Goal: Transaction & Acquisition: Purchase product/service

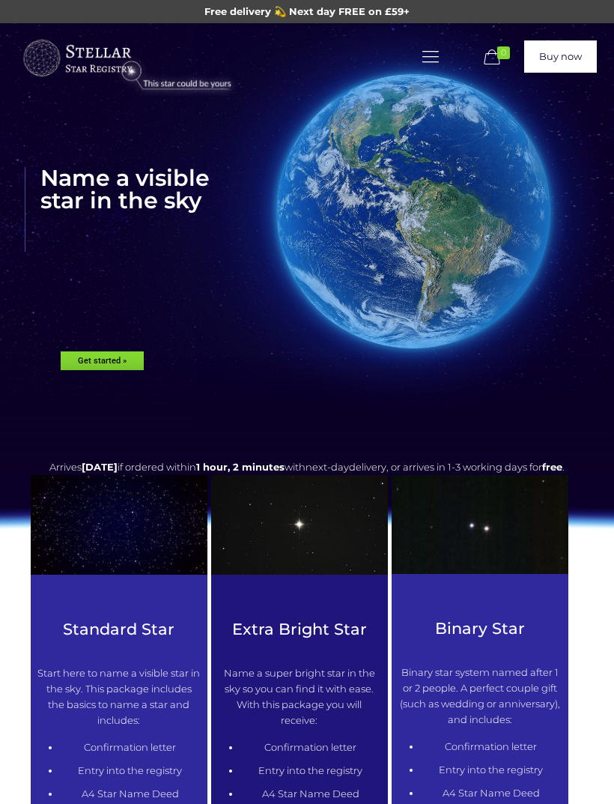
click at [103, 356] on img at bounding box center [307, 407] width 951 height 103
click at [101, 368] on img at bounding box center [307, 407] width 951 height 103
click at [103, 359] on img at bounding box center [307, 407] width 951 height 103
click at [104, 359] on img at bounding box center [307, 407] width 951 height 103
click at [109, 362] on img at bounding box center [307, 407] width 951 height 103
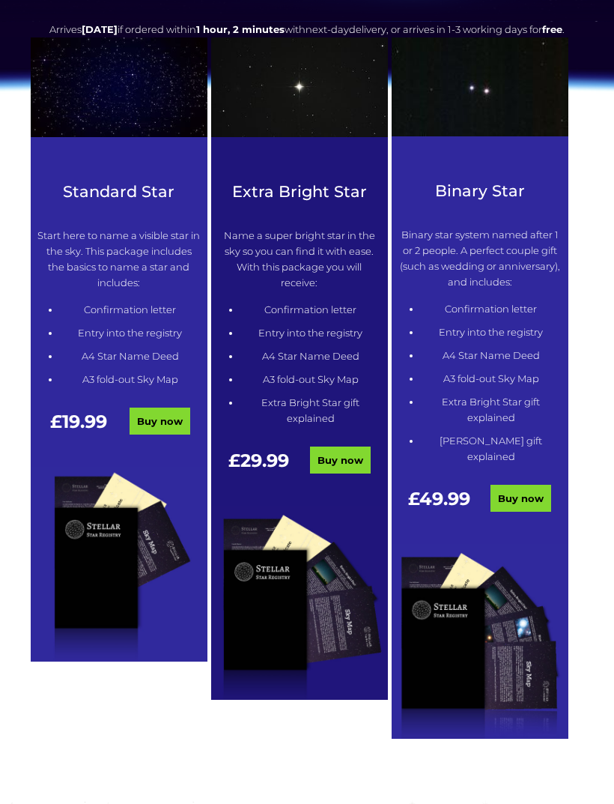
scroll to position [437, 0]
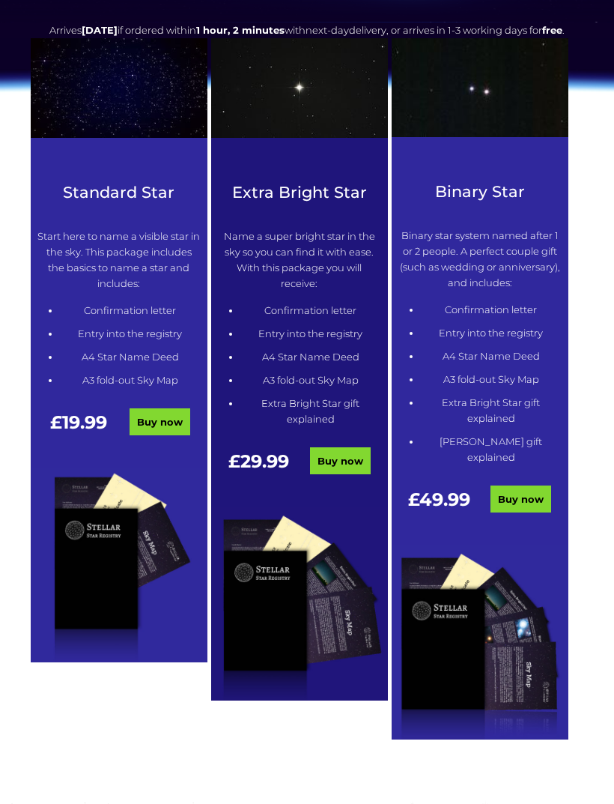
click at [157, 435] on link "Buy now" at bounding box center [160, 421] width 61 height 27
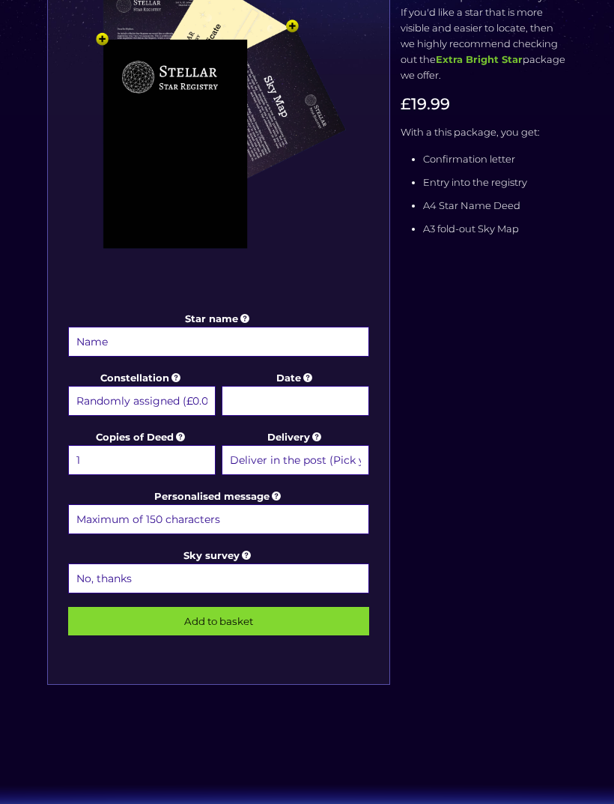
click at [103, 335] on input "Star name" at bounding box center [218, 342] width 301 height 30
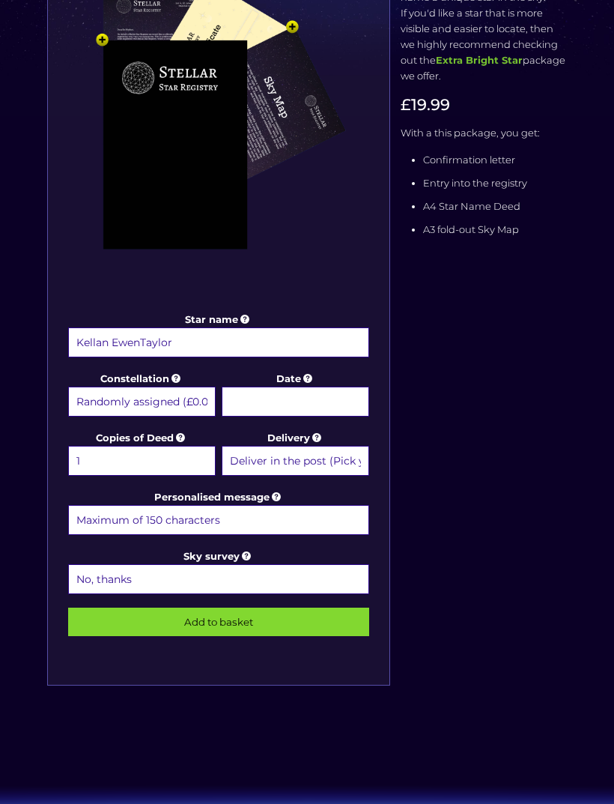
type input "Kellan EwenTaylor"
click at [127, 402] on select "Randomly assigned (£0.00) Aquarius - 20 Jan - 18 Feb (+£9.99) Aries - 21 Mar - …" at bounding box center [142, 401] width 148 height 30
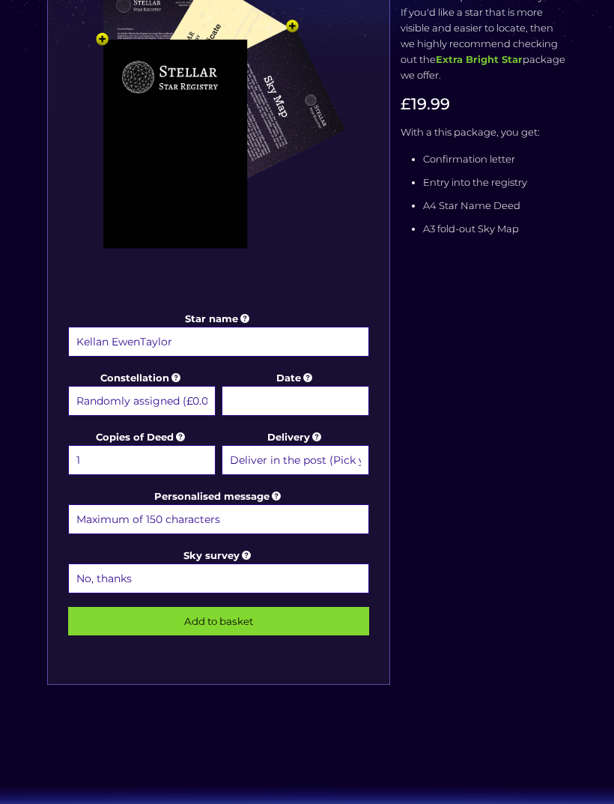
scroll to position [327, 0]
click at [172, 392] on select "Randomly assigned (£0.00) Aquarius - 20 Jan - 18 Feb (+£9.99) Aries - 21 Mar - …" at bounding box center [142, 401] width 148 height 30
select select "Randomly assigned (£0.00)"
click at [255, 399] on input "Date" at bounding box center [296, 401] width 148 height 30
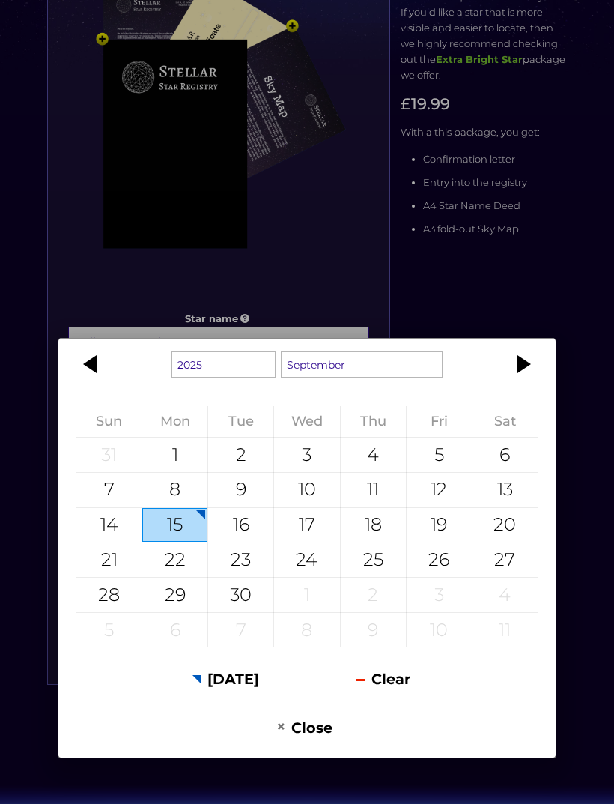
click at [95, 382] on div at bounding box center [91, 364] width 67 height 36
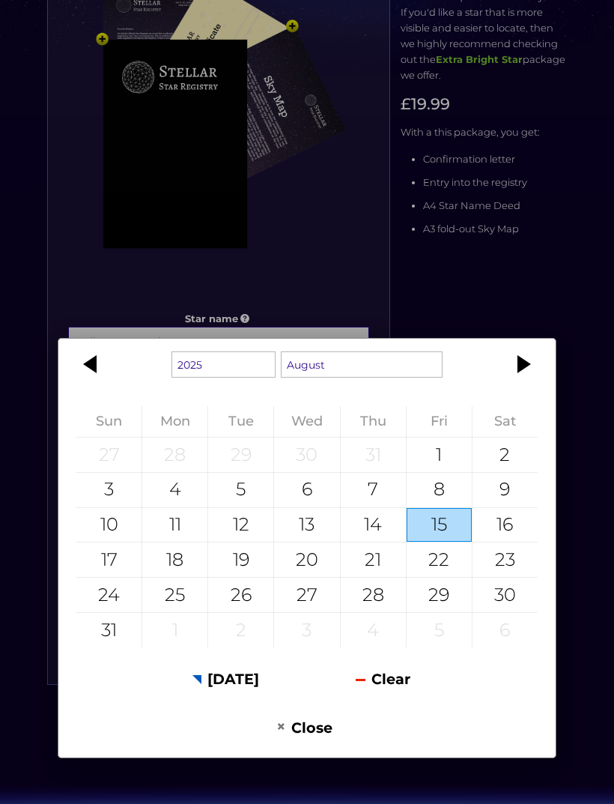
click at [89, 382] on div at bounding box center [91, 364] width 67 height 36
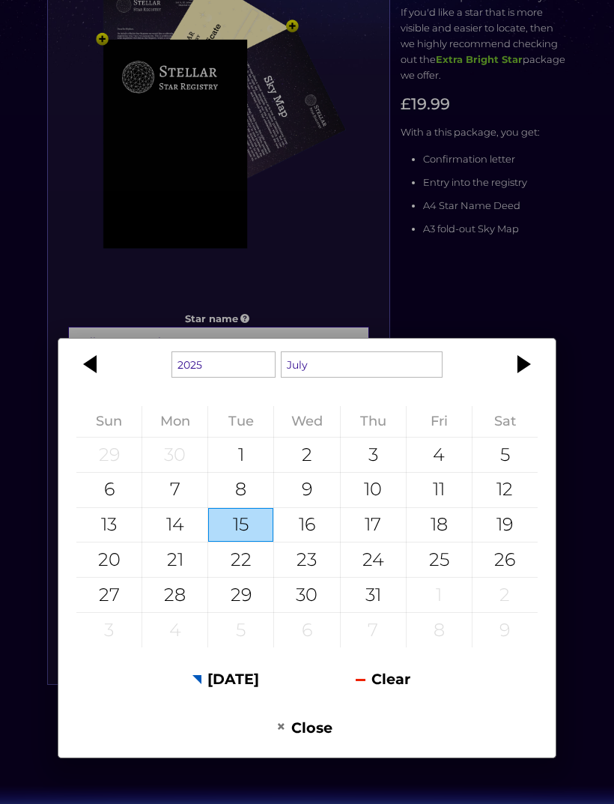
click at [104, 382] on div at bounding box center [91, 364] width 67 height 36
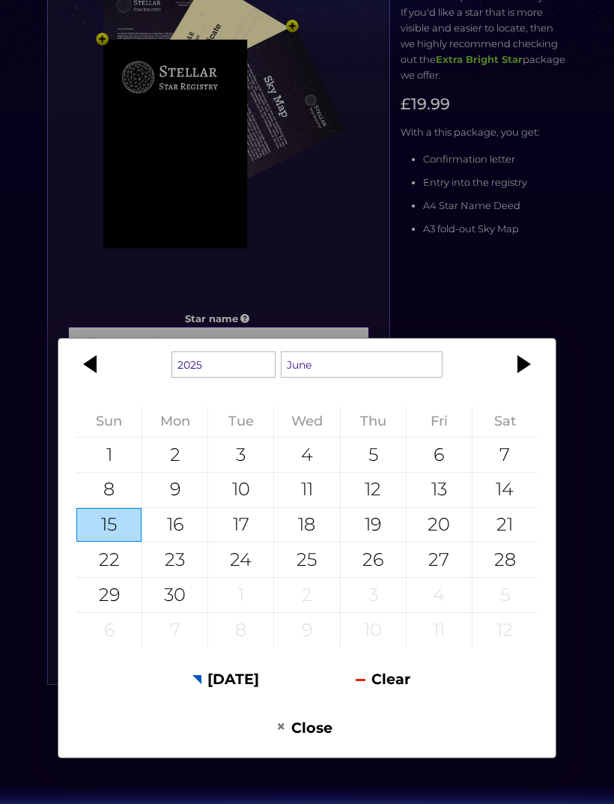
click at [91, 382] on div at bounding box center [91, 364] width 67 height 36
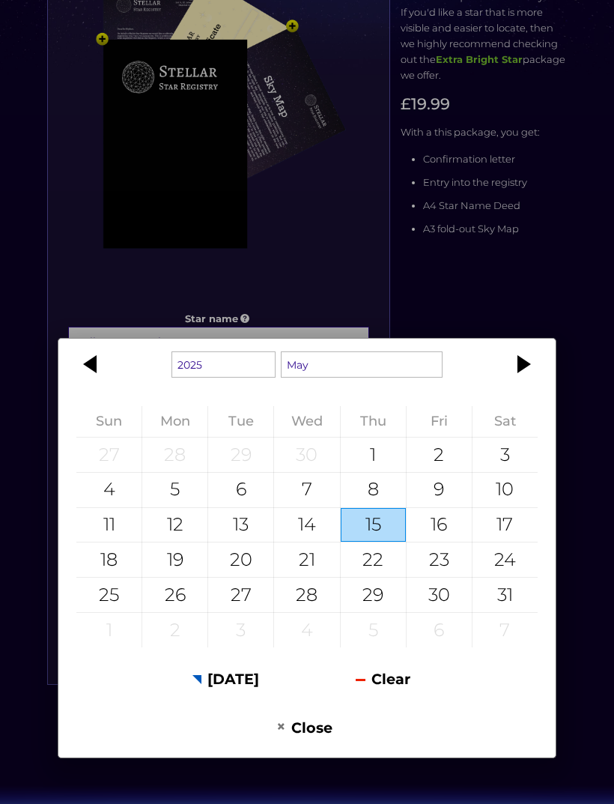
click at [94, 382] on div at bounding box center [91, 364] width 67 height 36
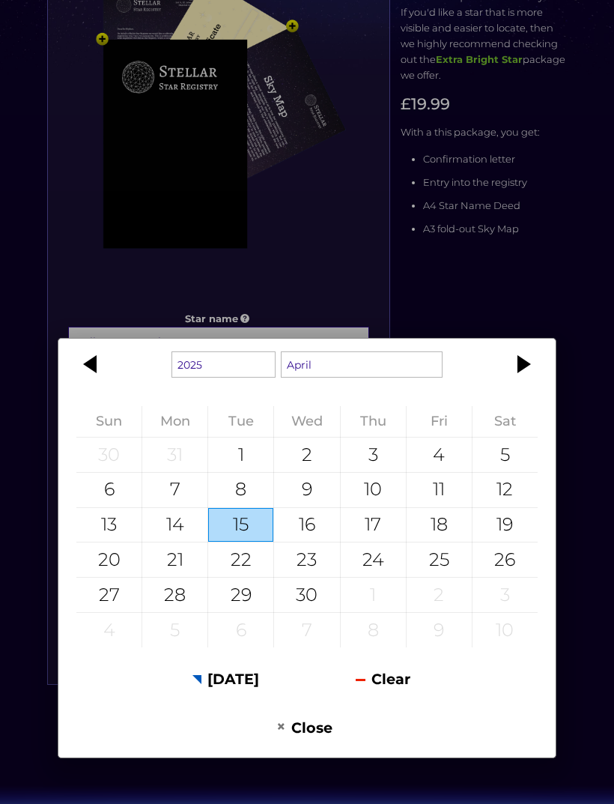
click at [97, 382] on div at bounding box center [91, 364] width 67 height 36
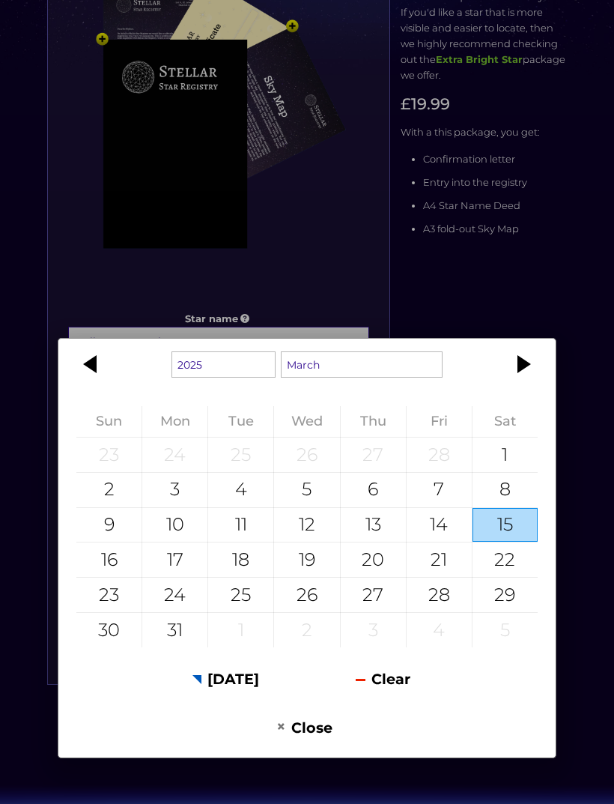
click at [100, 382] on div at bounding box center [91, 364] width 67 height 36
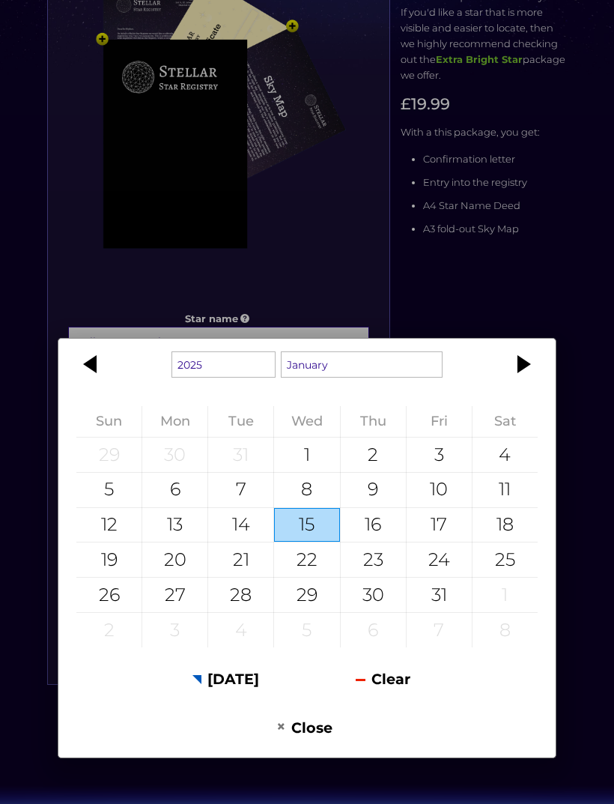
click at [103, 382] on div at bounding box center [91, 364] width 67 height 36
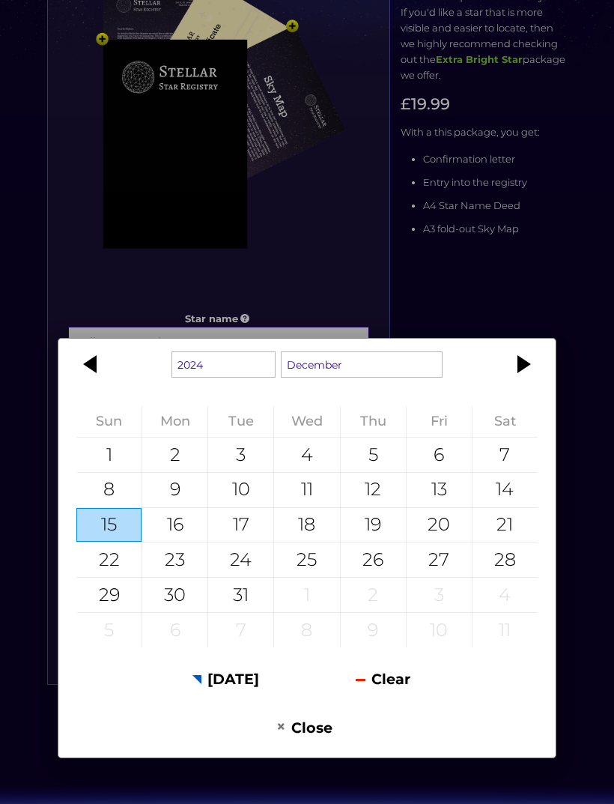
click at [103, 382] on div at bounding box center [91, 364] width 67 height 36
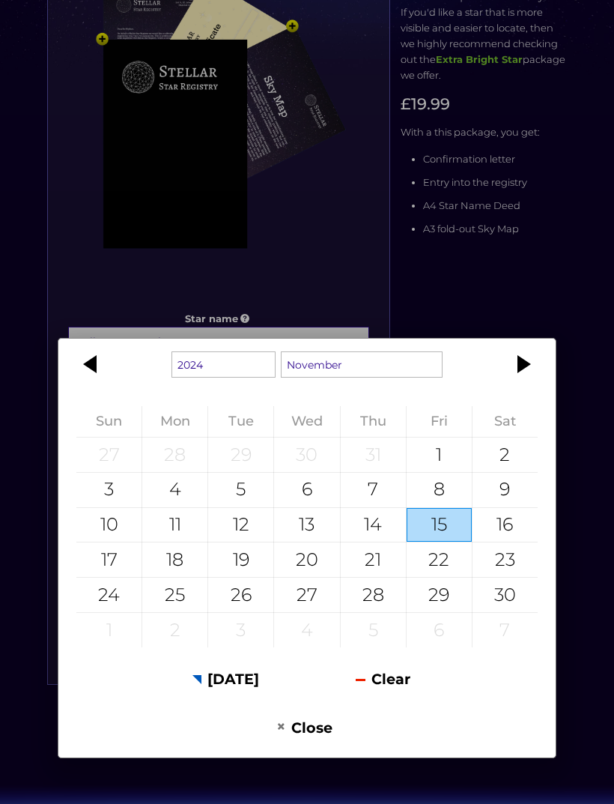
click at [100, 382] on div at bounding box center [91, 364] width 67 height 36
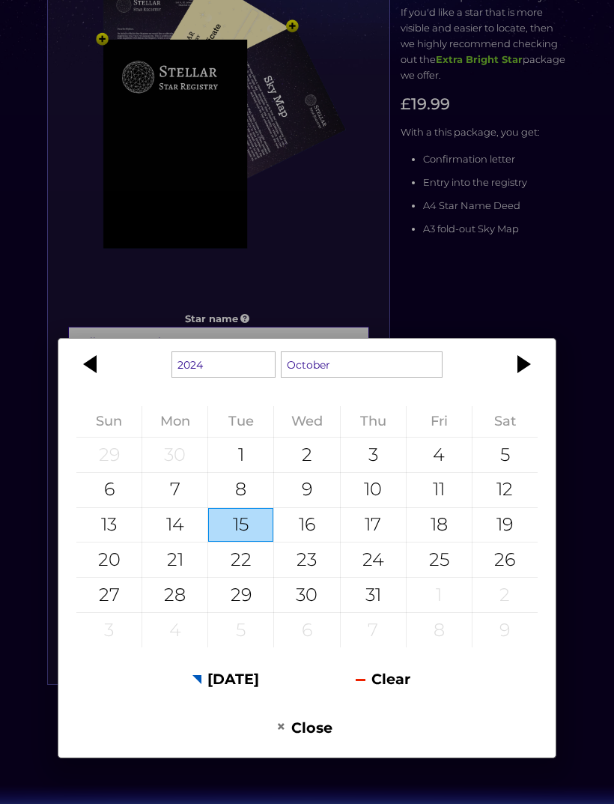
click at [525, 382] on div at bounding box center [521, 364] width 67 height 36
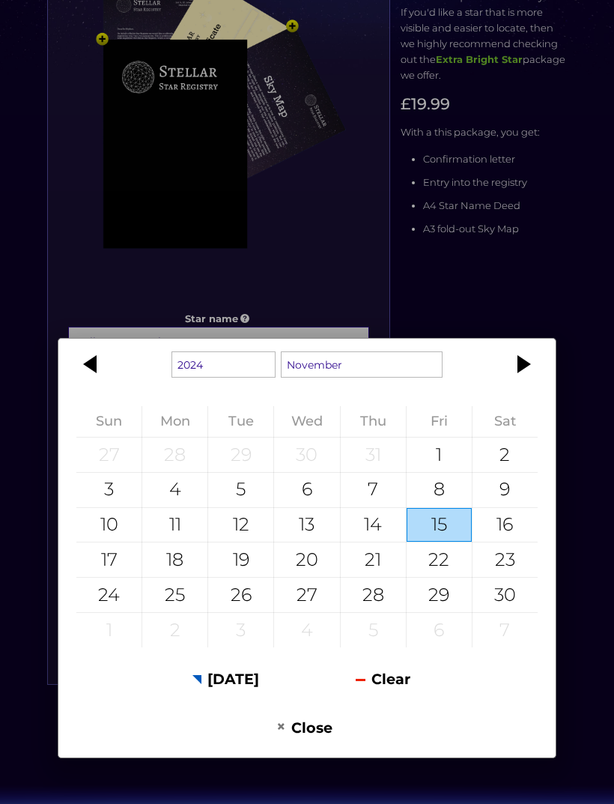
click at [367, 612] on div "28" at bounding box center [373, 594] width 65 height 34
type input "[DATE]"
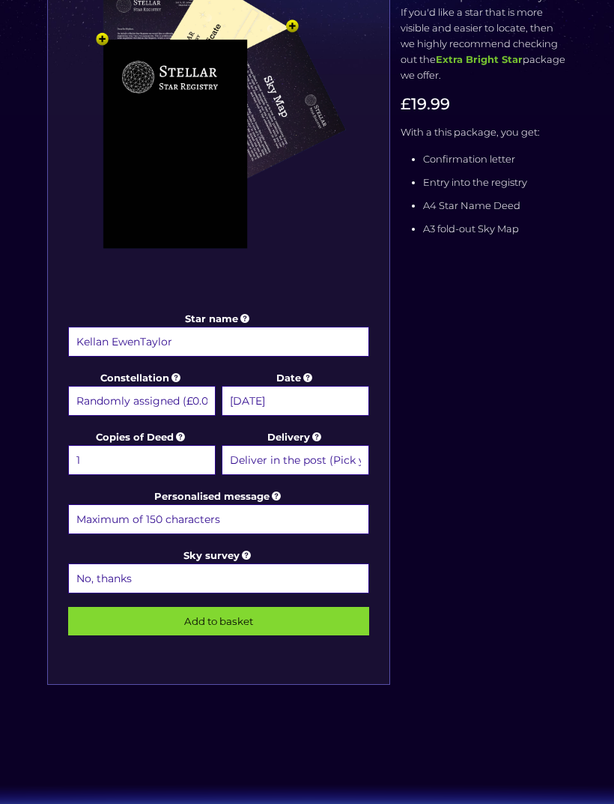
click at [99, 505] on input "Personalised message" at bounding box center [218, 519] width 301 height 30
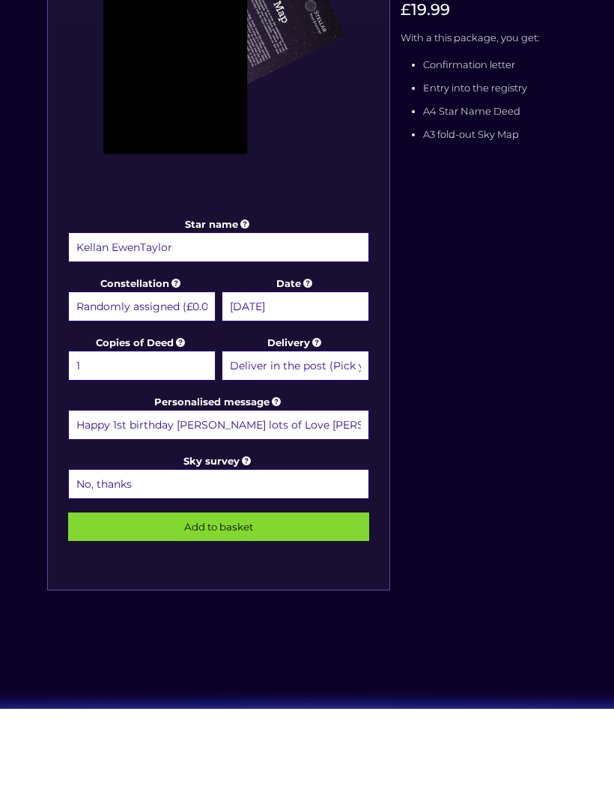
type input "Happy 1st birthday [PERSON_NAME] lots of Love [PERSON_NAME] & Family xxx"
click at [110, 564] on select "No, thanks 1 (+£6.99) 2 (+£11.99) 3 (+£16.99) 4 (+£21.99) 5 (+£26.99) 6 (+£31.9…" at bounding box center [218, 579] width 301 height 30
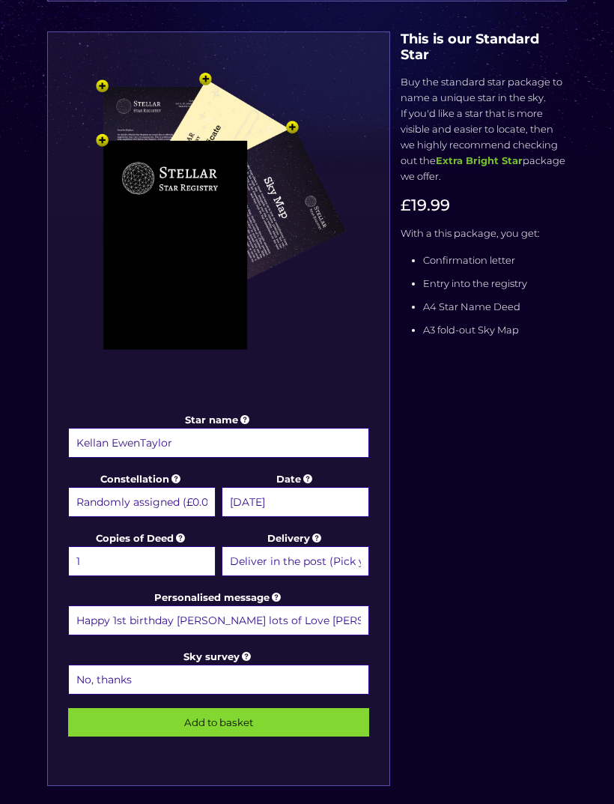
scroll to position [215, 0]
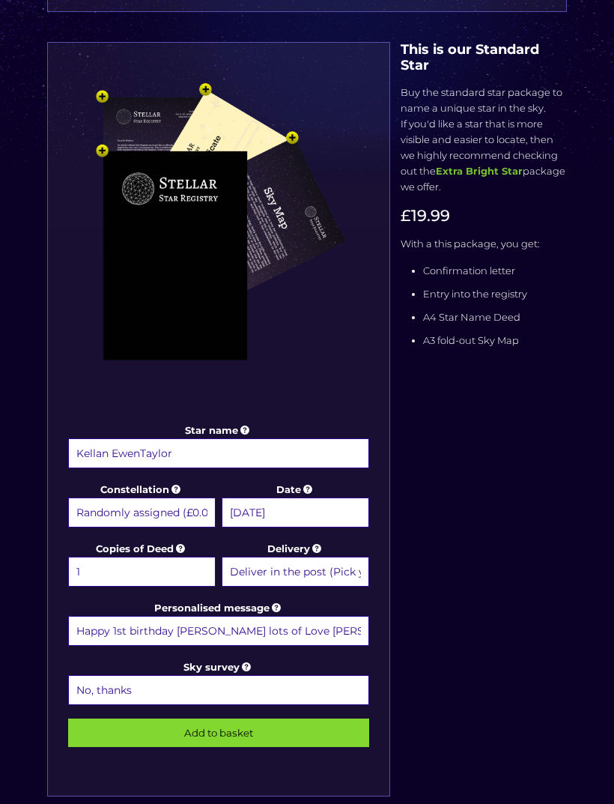
click at [190, 729] on input "Add to basket" at bounding box center [218, 733] width 301 height 28
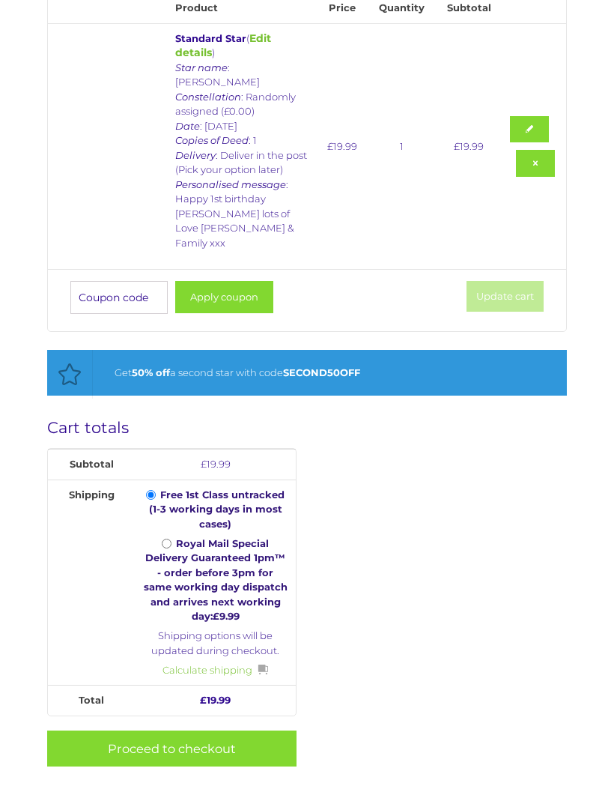
scroll to position [335, 0]
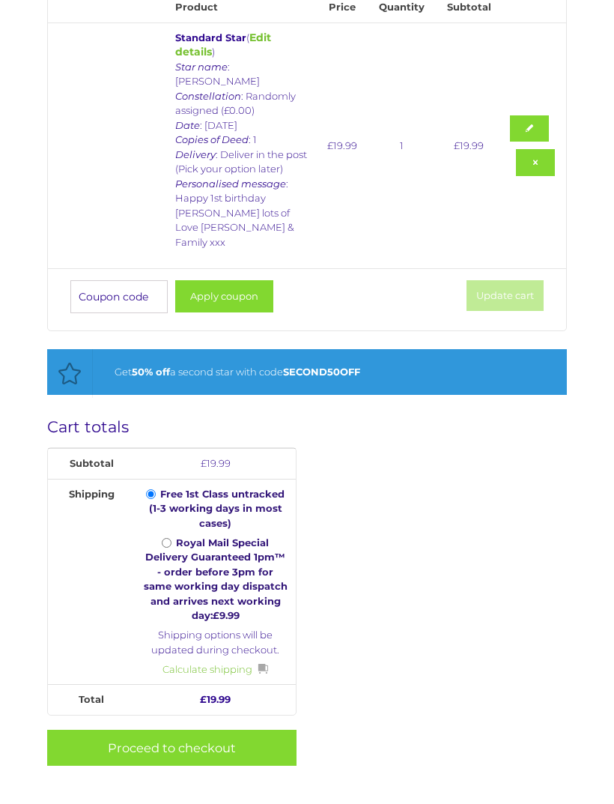
click at [152, 730] on link "Proceed to checkout" at bounding box center [171, 748] width 249 height 37
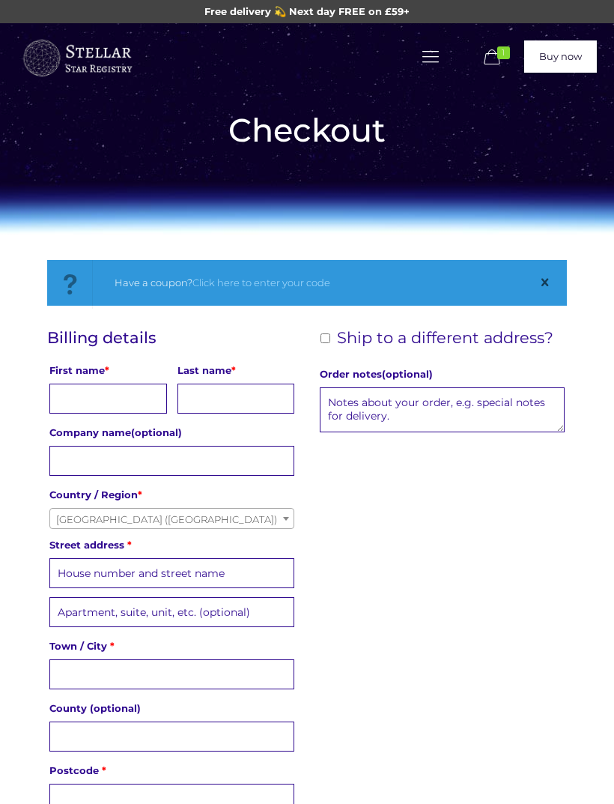
click at [77, 401] on input "First name *" at bounding box center [108, 398] width 118 height 30
type input "Annmarie"
click at [210, 386] on input "Last name *" at bounding box center [236, 398] width 118 height 30
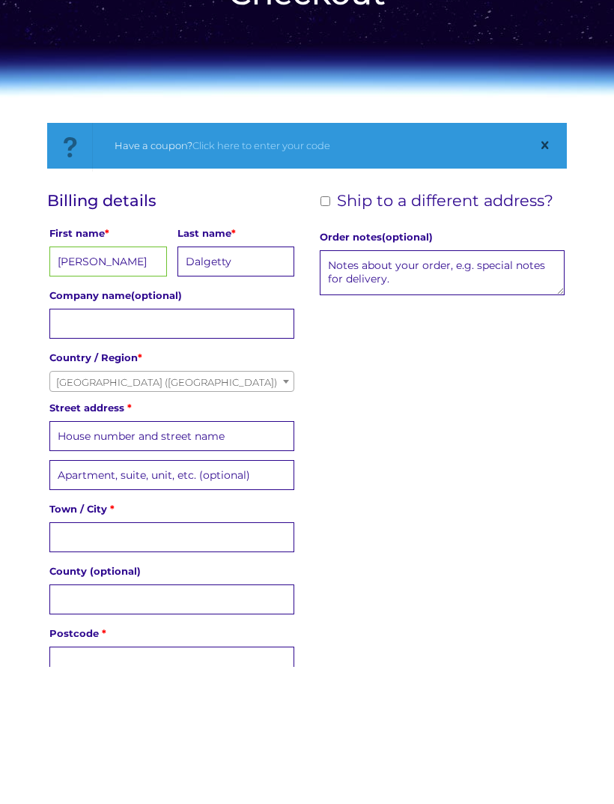
type input "Dalgetty"
click at [66, 558] on input "Street address *" at bounding box center [171, 573] width 245 height 30
type input "Upper thainston farm"
click at [91, 597] on input "Apartment, suite, unit, etc. (optional) (optional)" at bounding box center [171, 612] width 245 height 30
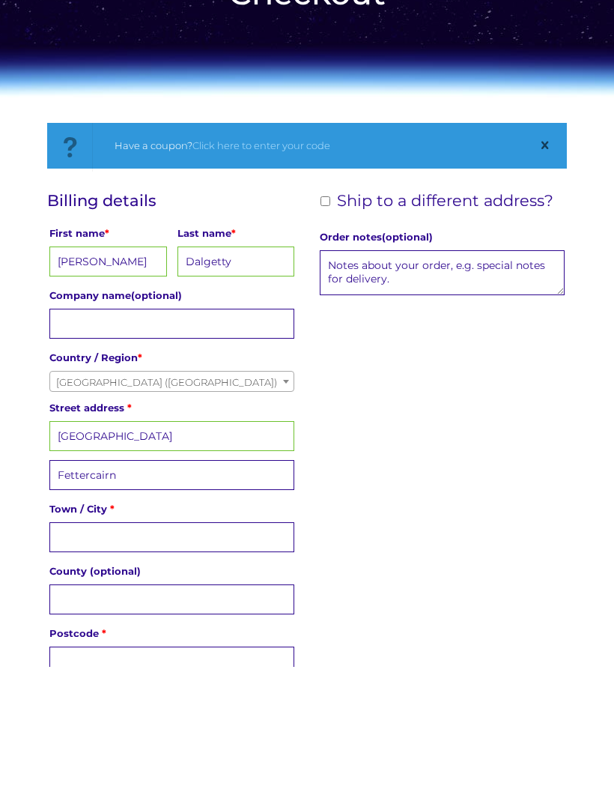
type input "Fettercairn"
click at [70, 659] on input "Town / City *" at bounding box center [171, 674] width 245 height 30
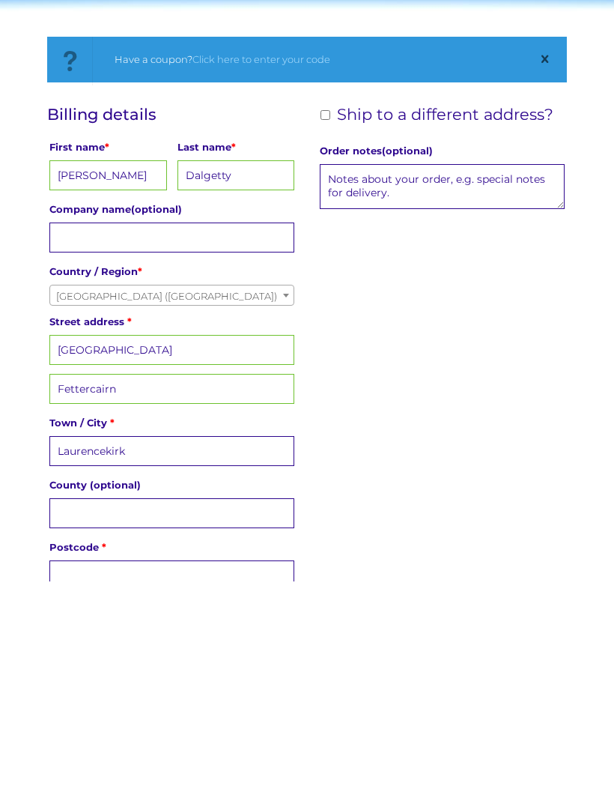
type input "Laurencekirk"
click at [78, 721] on input "County (optional)" at bounding box center [171, 736] width 245 height 30
type input "Aberdeenshire"
click at [80, 783] on input "Postcode *" at bounding box center [171, 798] width 245 height 30
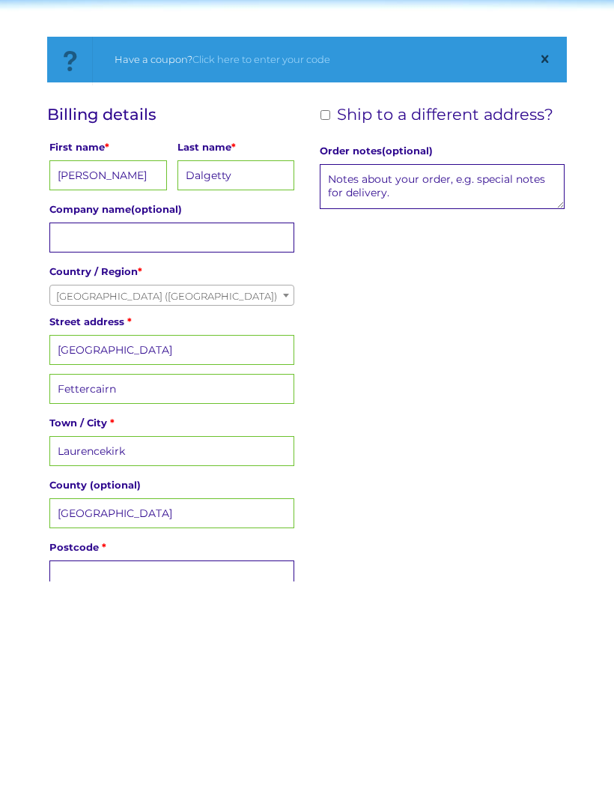
scroll to position [246, 0]
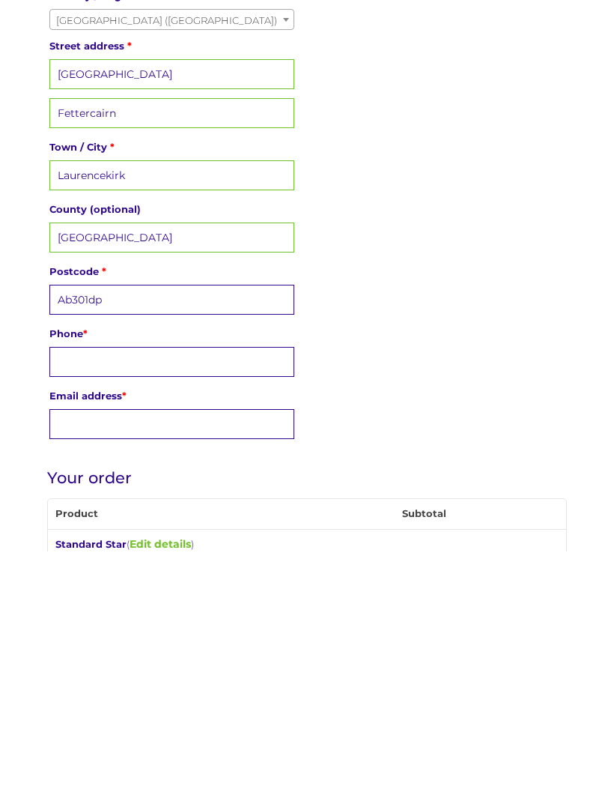
type input "Ab301dp"
click at [71, 599] on input "Phone *" at bounding box center [171, 614] width 245 height 30
type input "07878588405"
click at [91, 661] on input "Email address *" at bounding box center [171, 676] width 245 height 30
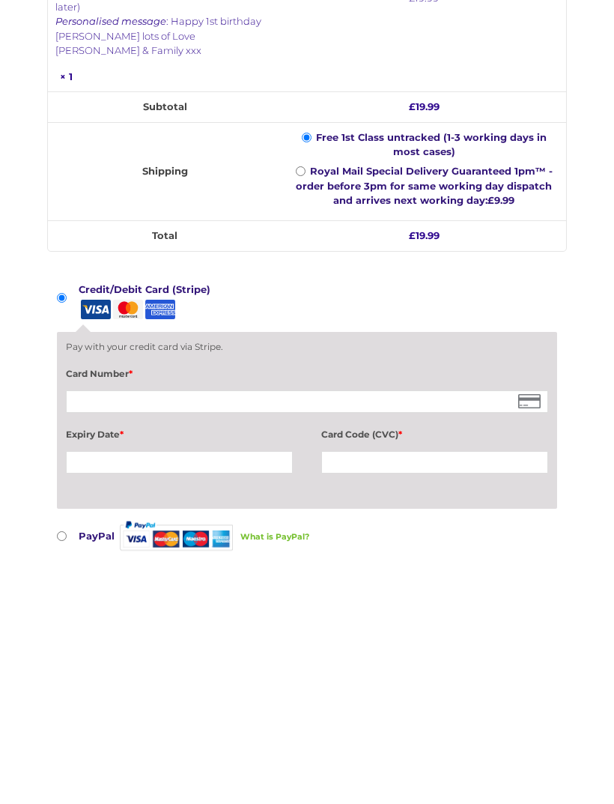
type input "annmariedalgetty@btinternet.com"
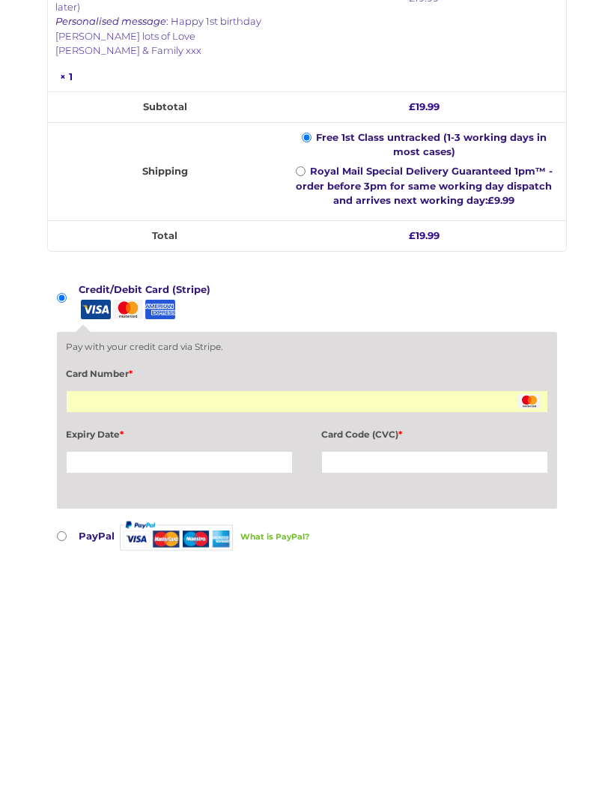
click at [350, 701] on div at bounding box center [434, 712] width 227 height 22
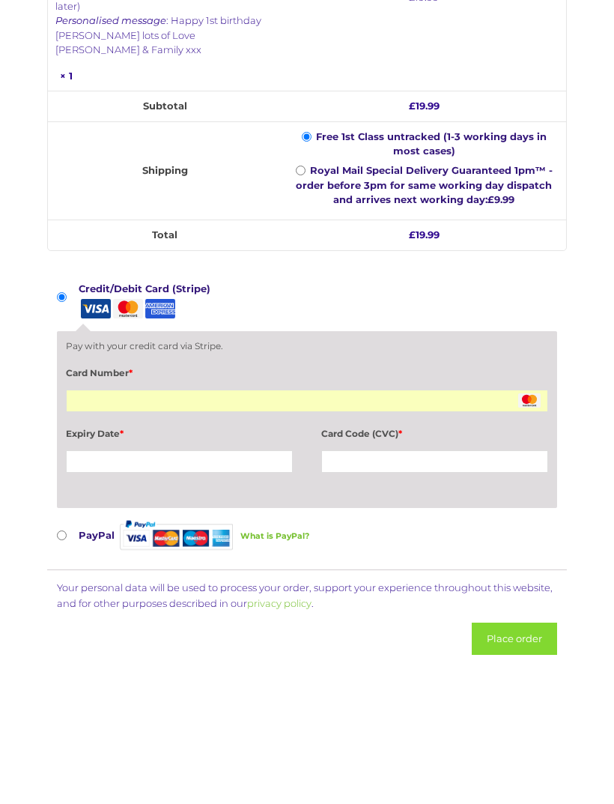
scroll to position [1123, 0]
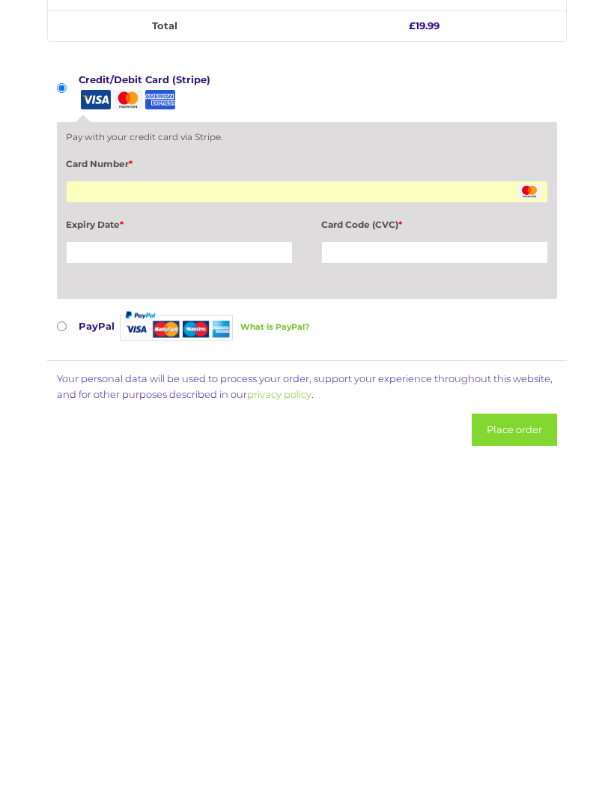
click at [512, 623] on button "Place order" at bounding box center [514, 639] width 85 height 32
